Goal: Task Accomplishment & Management: Manage account settings

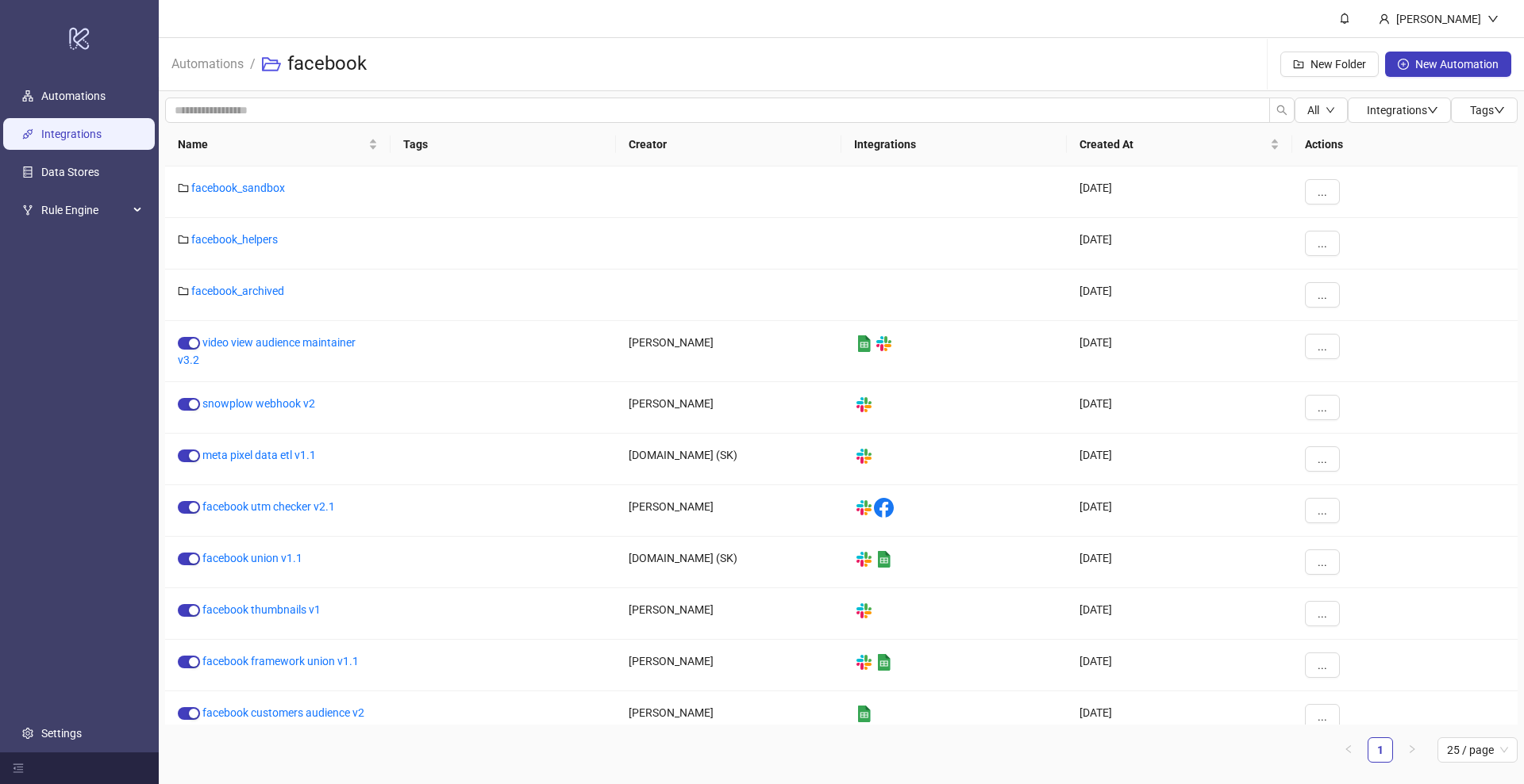
click at [66, 133] on link "Integrations" at bounding box center [71, 134] width 60 height 13
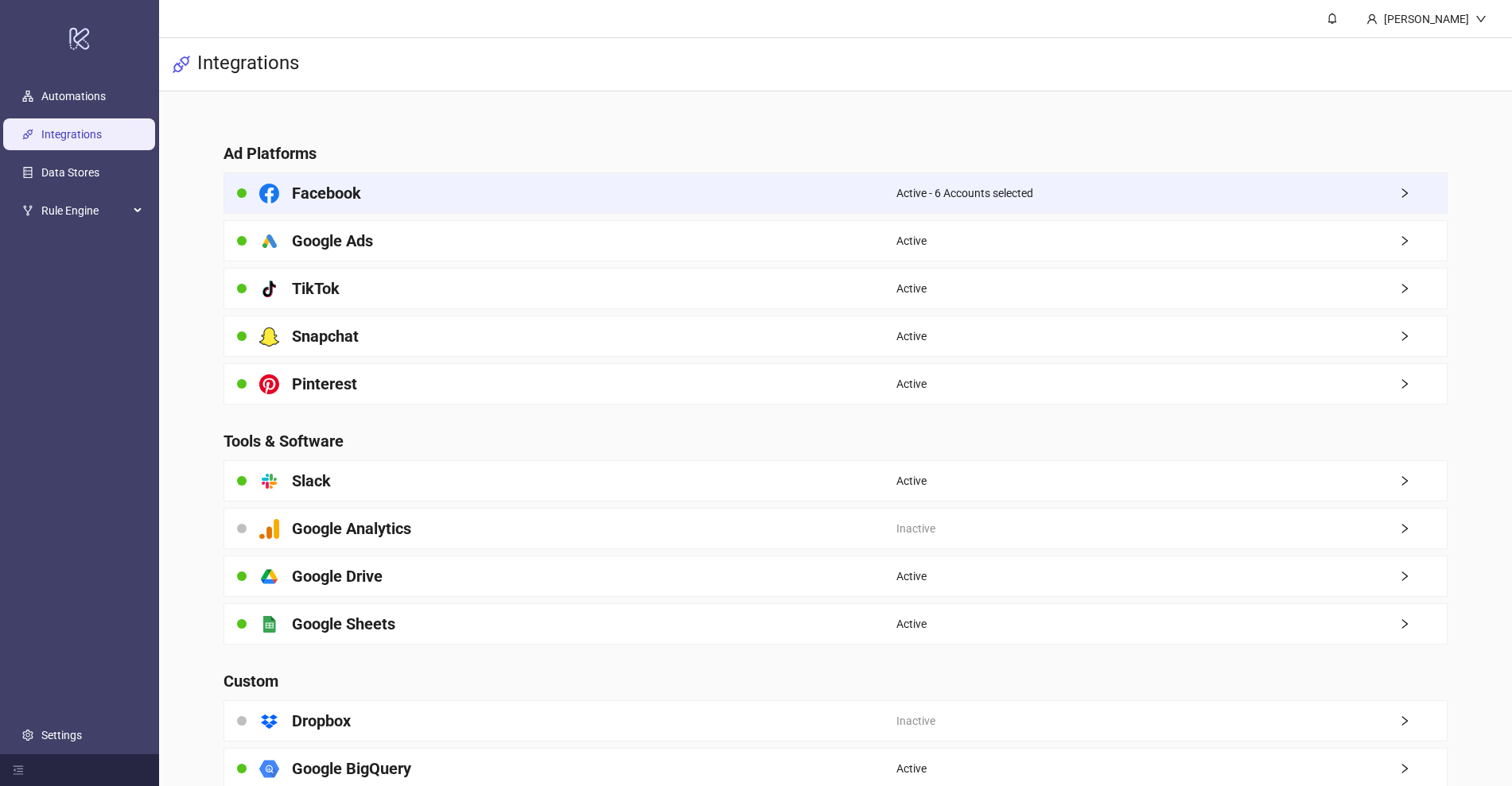
click at [1154, 194] on div "Active - 6 Accounts selected" at bounding box center [1171, 194] width 549 height 40
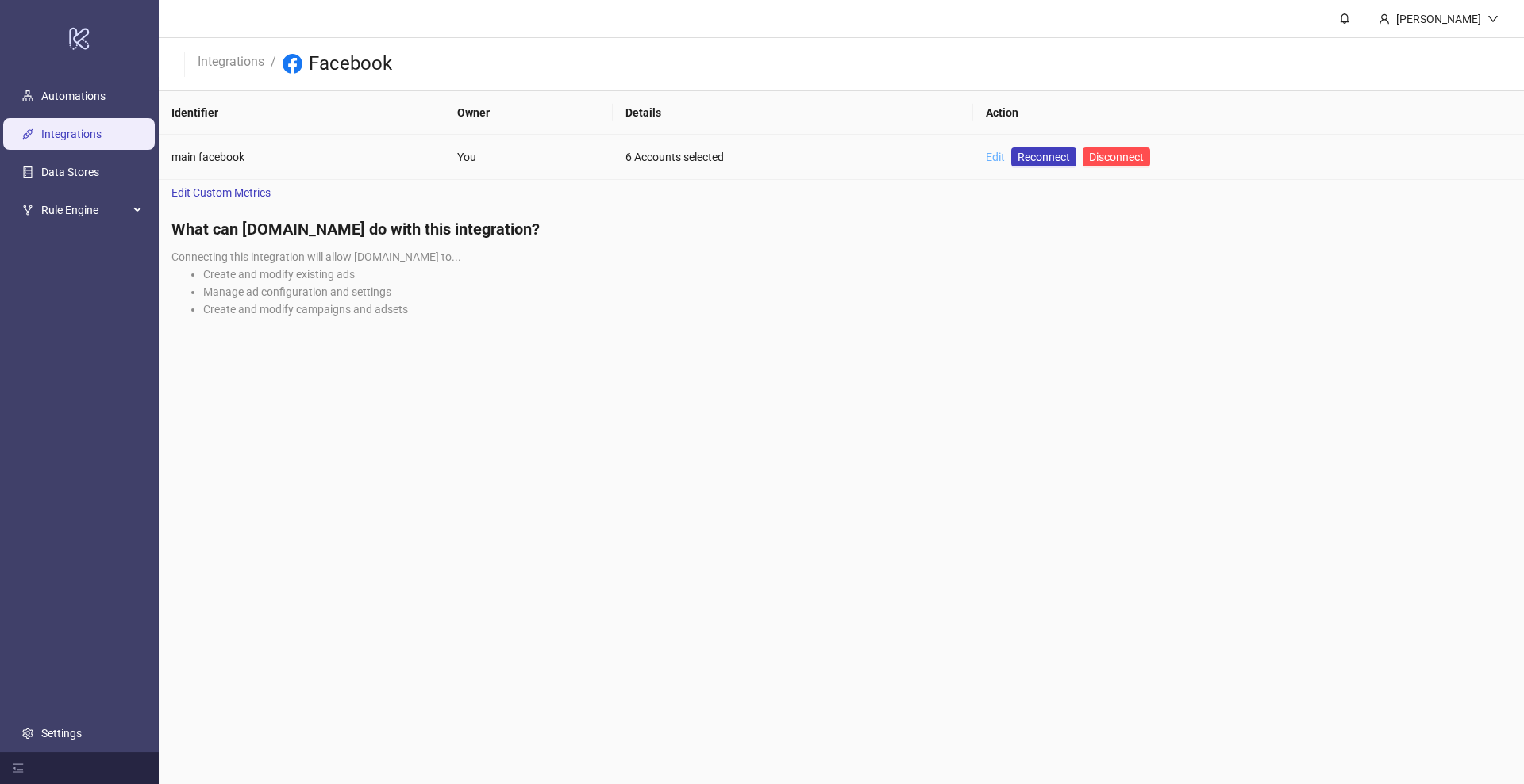
click at [1000, 154] on link "Edit" at bounding box center [995, 157] width 19 height 13
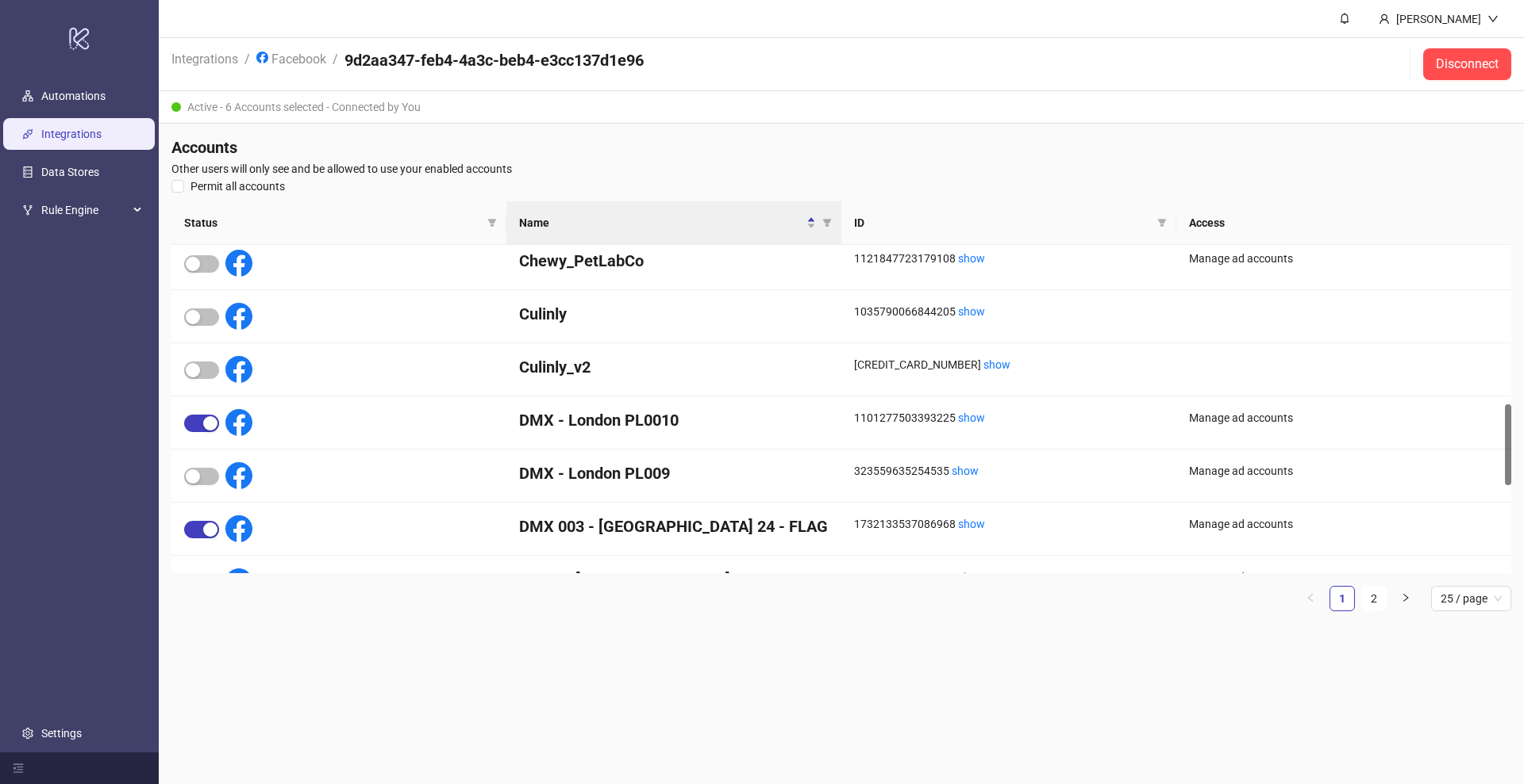
scroll to position [642, 0]
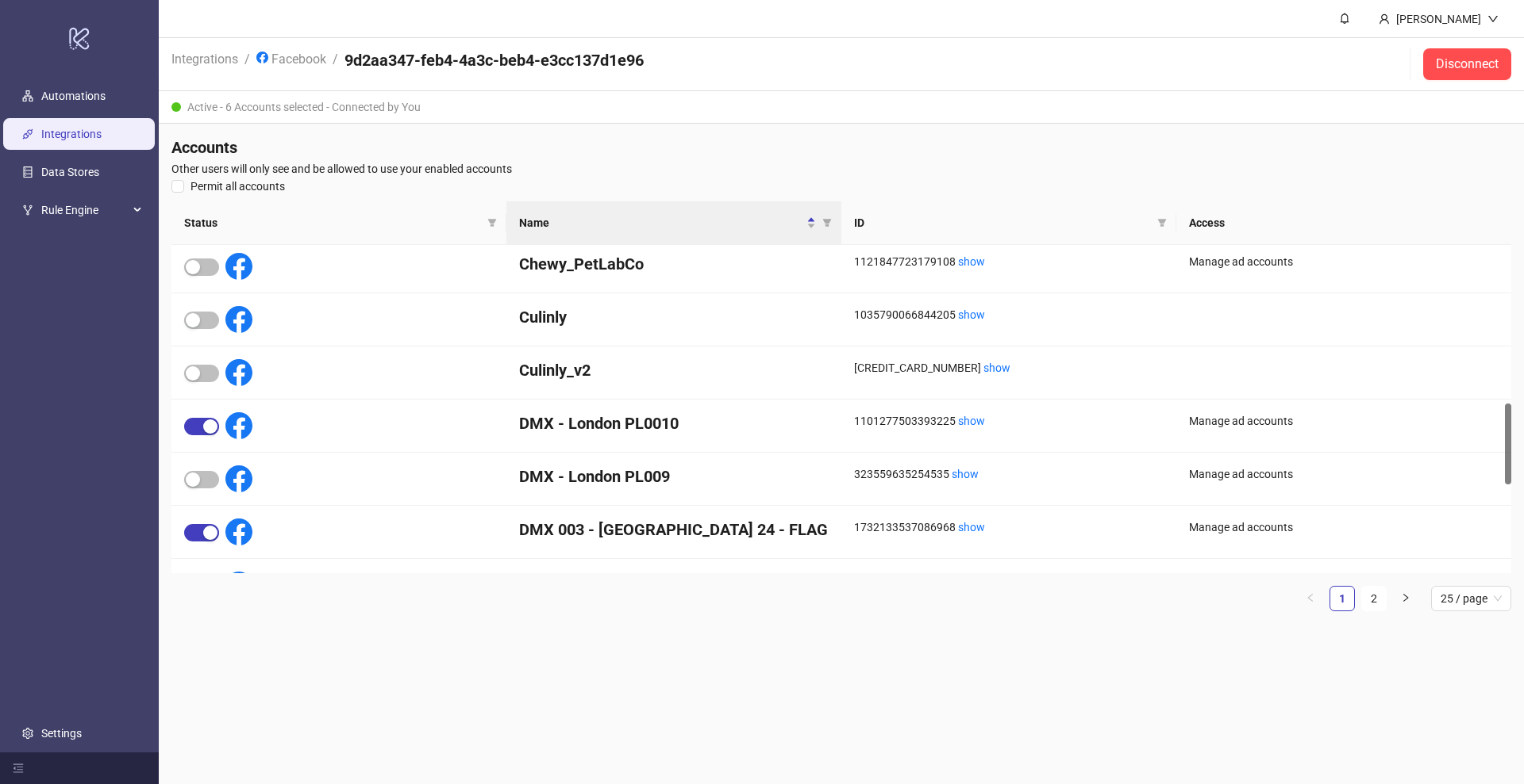
drag, startPoint x: 1505, startPoint y: 467, endPoint x: 1506, endPoint y: 452, distance: 15.0
click at [1506, 452] on div at bounding box center [1507, 445] width 6 height 81
